Goal: Task Accomplishment & Management: Manage account settings

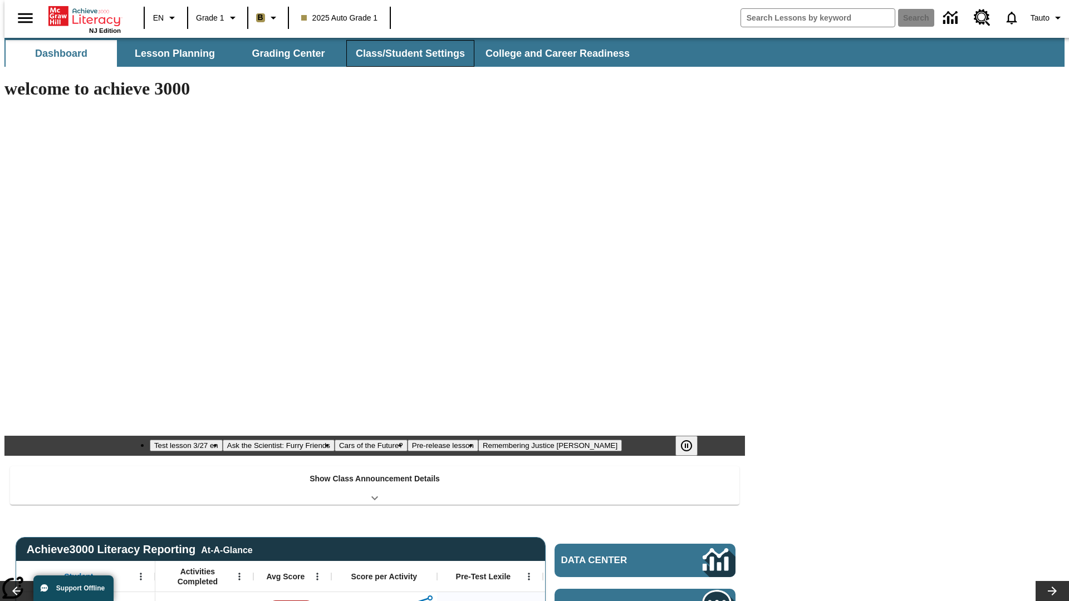
click at [404, 53] on button "Class/Student Settings" at bounding box center [410, 53] width 128 height 27
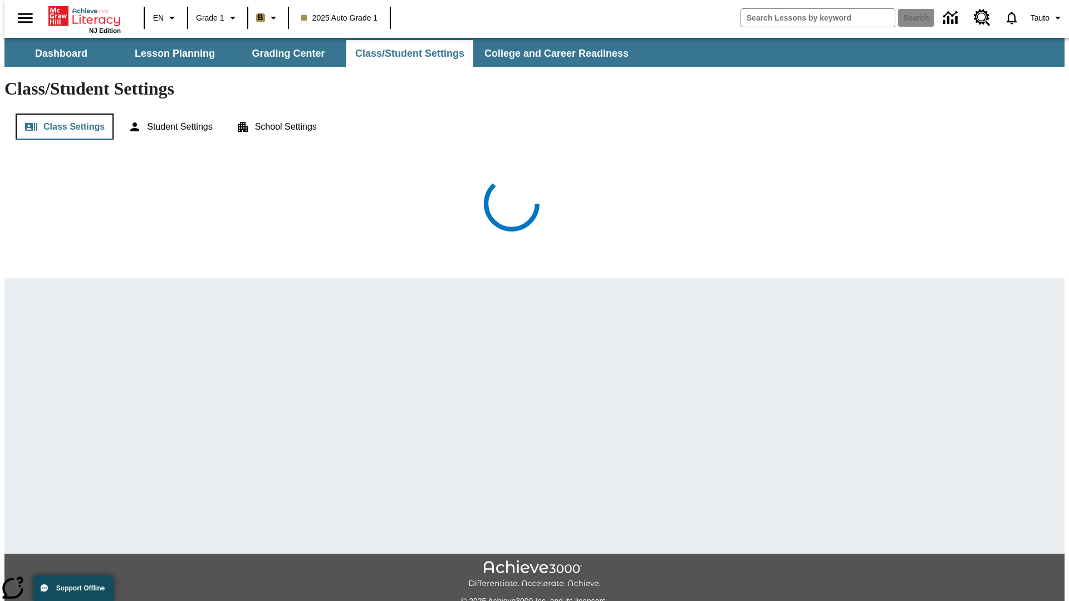
click at [60, 114] on button "Class Settings" at bounding box center [65, 127] width 98 height 27
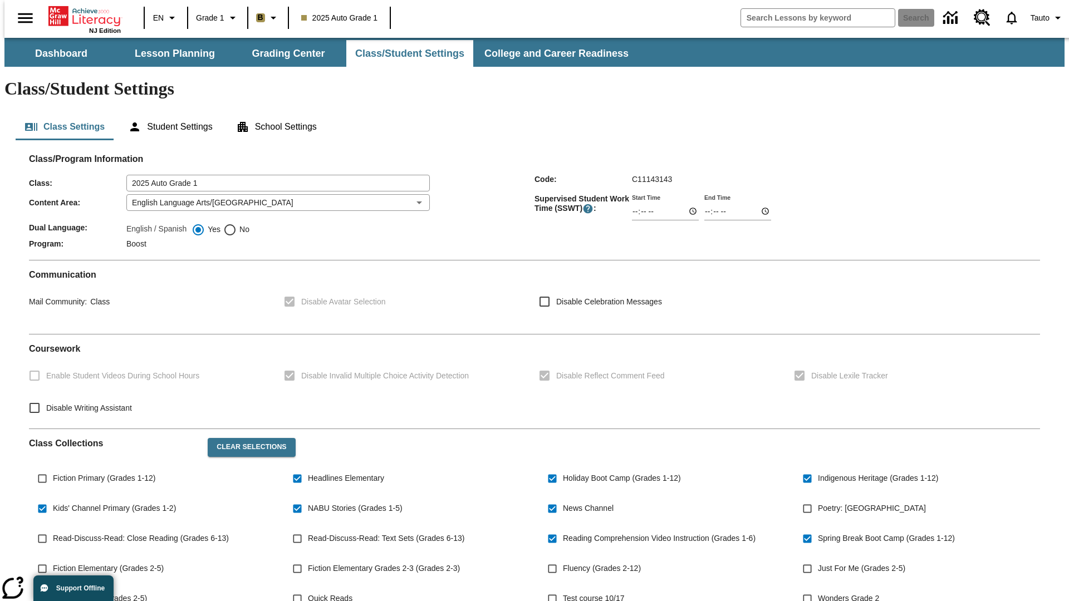
click at [102, 473] on span "Fiction Primary (Grades 1-12)" at bounding box center [104, 479] width 102 height 12
click at [53, 468] on input "Fiction Primary (Grades 1-12)" at bounding box center [42, 478] width 21 height 21
checkbox input "true"
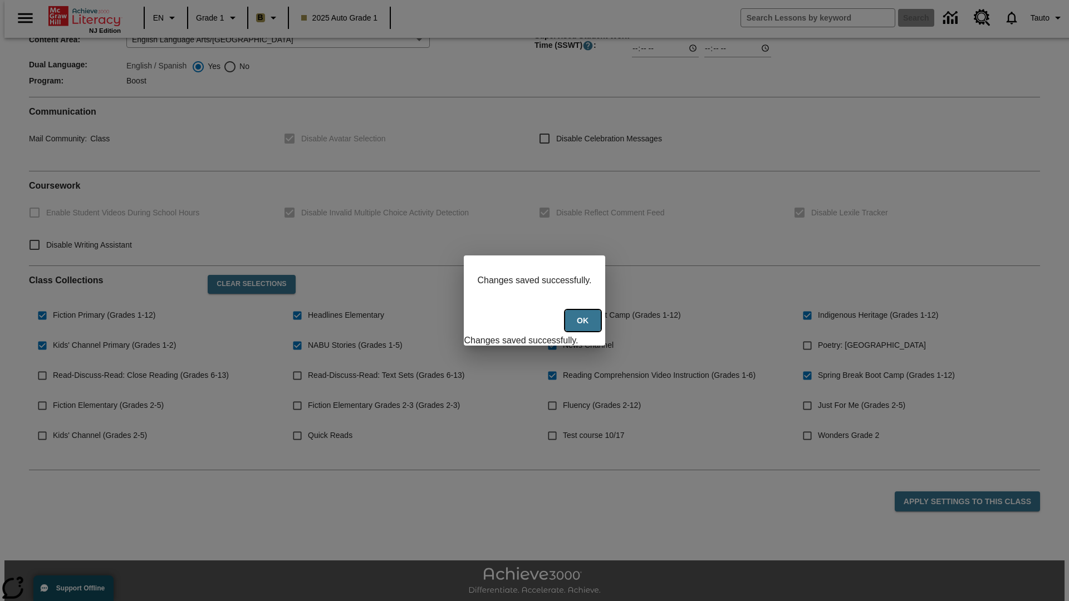
click at [584, 327] on button "Ok" at bounding box center [583, 321] width 36 height 22
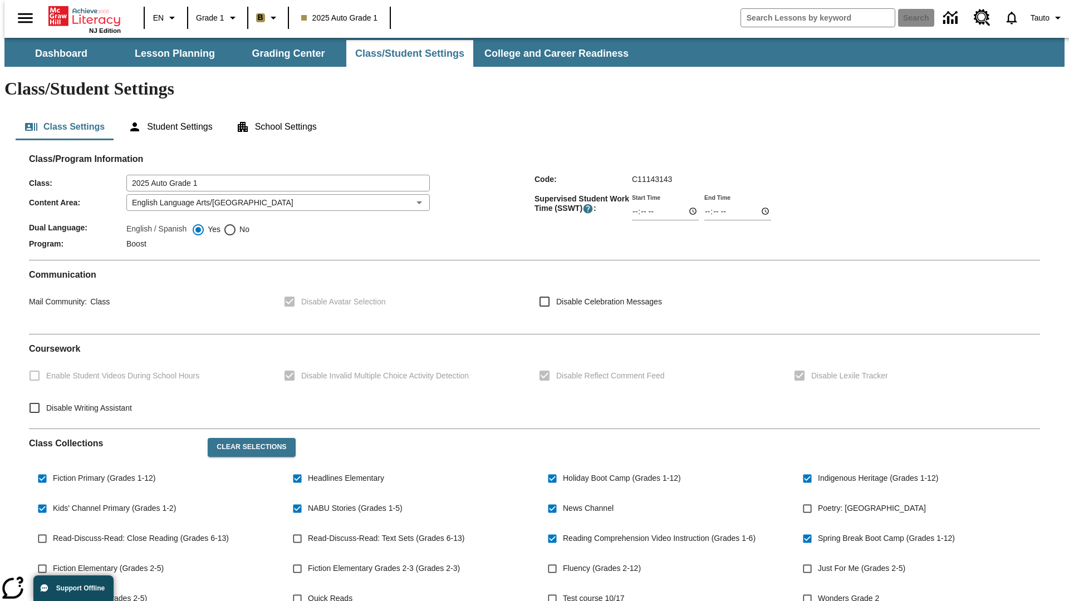
scroll to position [163, 0]
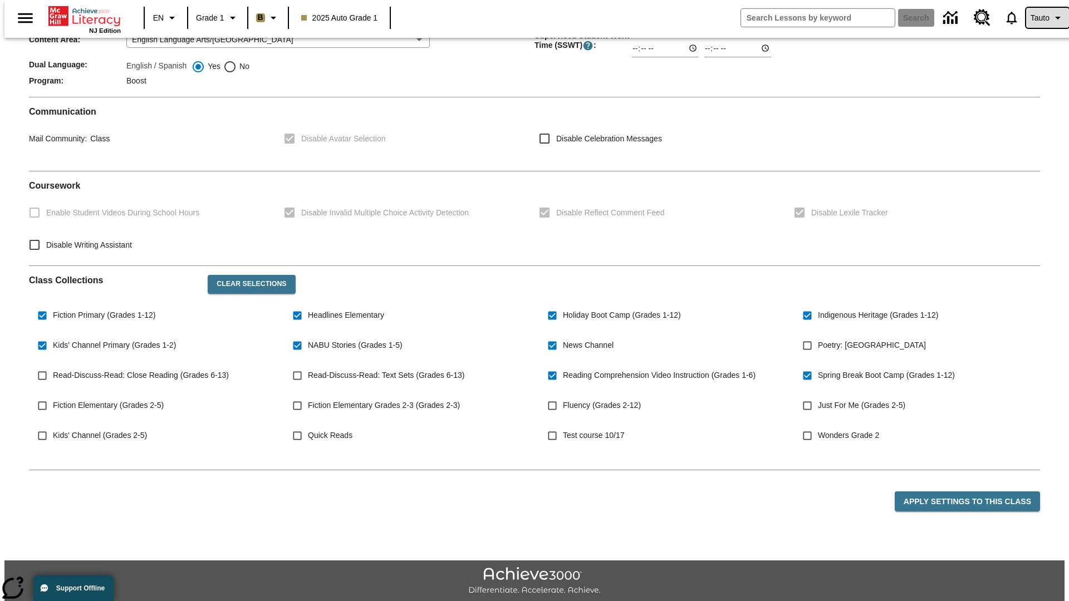
click at [1042, 18] on span "Tauto" at bounding box center [1039, 18] width 19 height 12
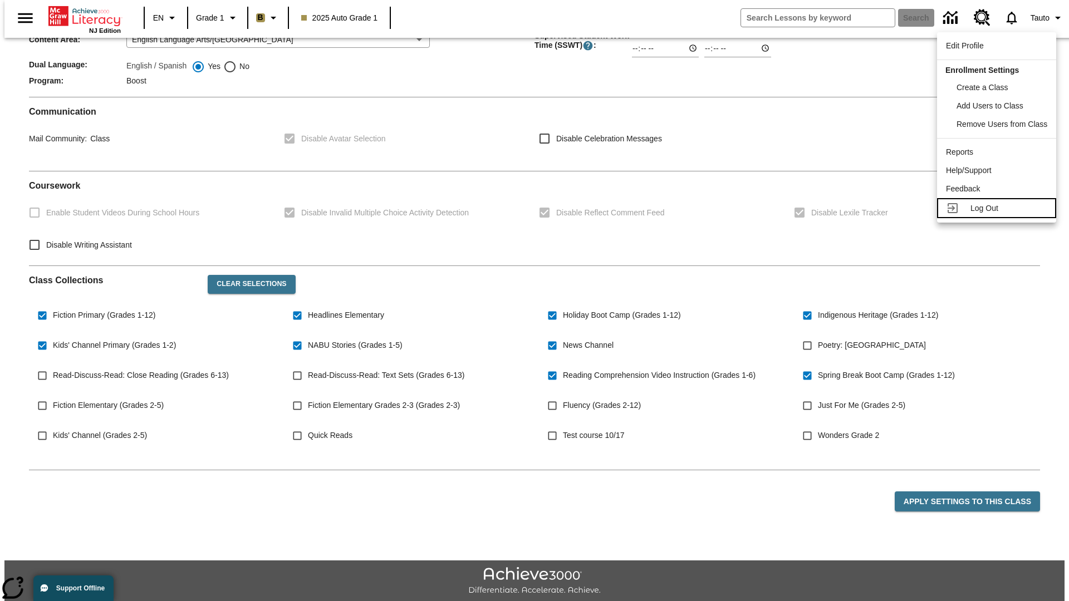
click at [998, 208] on span "Log Out" at bounding box center [984, 208] width 28 height 9
